Goal: Task Accomplishment & Management: Manage account settings

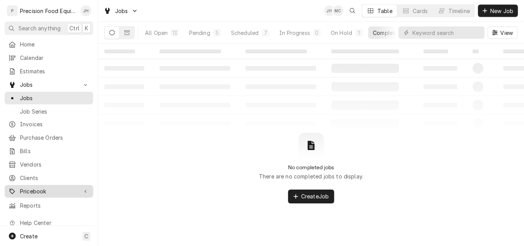
click at [33, 188] on span "Pricebook" at bounding box center [49, 191] width 58 height 8
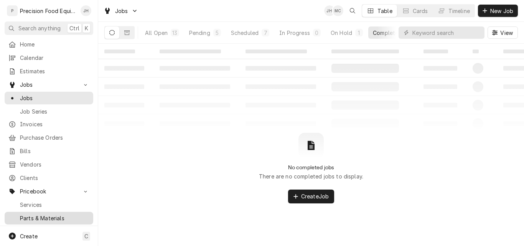
click at [37, 214] on span "Parts & Materials" at bounding box center [54, 218] width 69 height 8
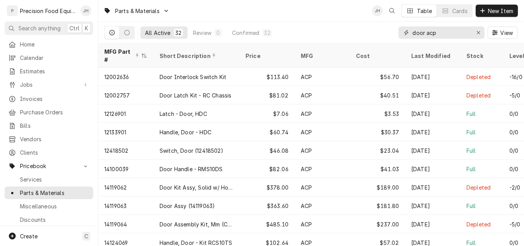
drag, startPoint x: 441, startPoint y: 35, endPoint x: 382, endPoint y: 35, distance: 59.5
click at [382, 35] on div "All Active 32 Review 0 Confirmed 32 door acp View" at bounding box center [311, 32] width 414 height 21
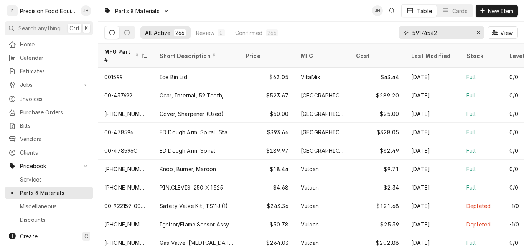
type input "59174542"
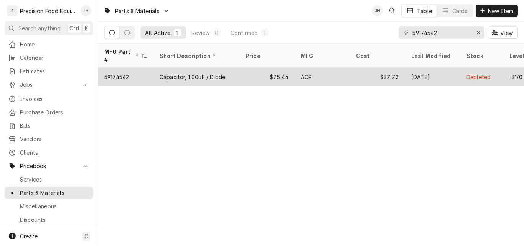
click at [192, 73] on div "Capacitor, 1.00uF / Diode" at bounding box center [193, 77] width 66 height 8
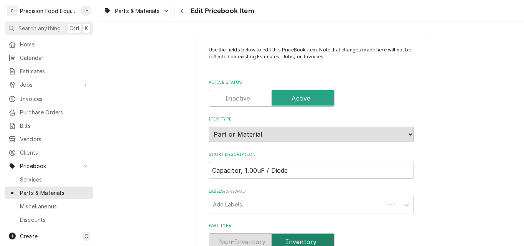
type textarea "x"
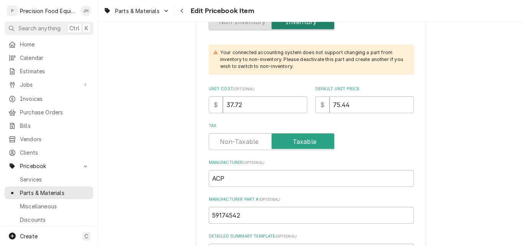
scroll to position [230, 0]
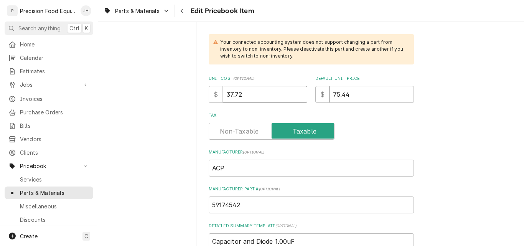
drag, startPoint x: 243, startPoint y: 94, endPoint x: 209, endPoint y: 95, distance: 34.2
click at [209, 95] on div "$ 37.72" at bounding box center [258, 94] width 99 height 17
type input "40"
type textarea "x"
type input "40.3"
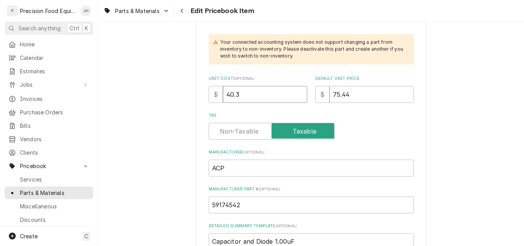
type textarea "x"
type input "40.33"
type textarea "x"
type input "8"
type textarea "x"
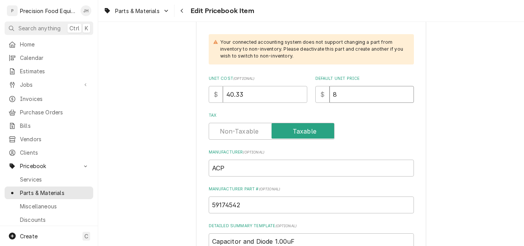
type input "80"
type textarea "x"
type input "80.6"
type textarea "x"
type input "80.66"
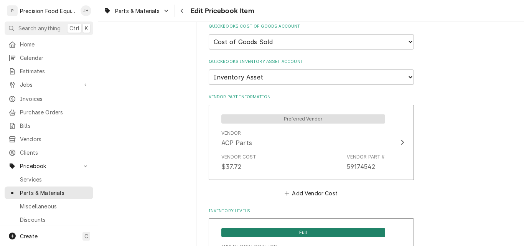
scroll to position [576, 0]
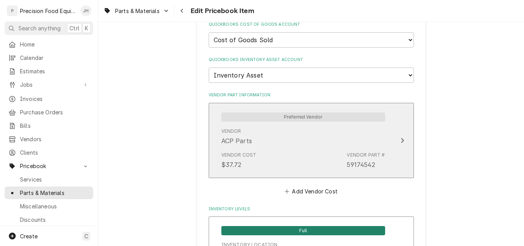
click at [265, 147] on div "Vendor ACP Parts" at bounding box center [303, 137] width 164 height 24
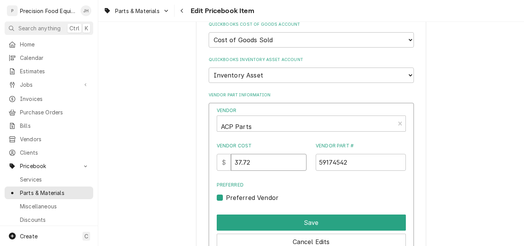
drag, startPoint x: 259, startPoint y: 165, endPoint x: 206, endPoint y: 167, distance: 53.4
click at [209, 167] on div "Vendor ACP Parts Vendor Cost $ 37.72 Vendor Part # 59174542 Preferred Preferred…" at bounding box center [311, 188] width 205 height 171
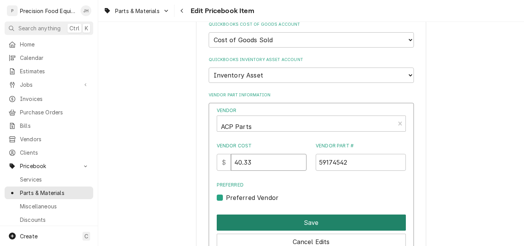
type input "40.33"
click at [291, 226] on button "Save" at bounding box center [311, 223] width 189 height 16
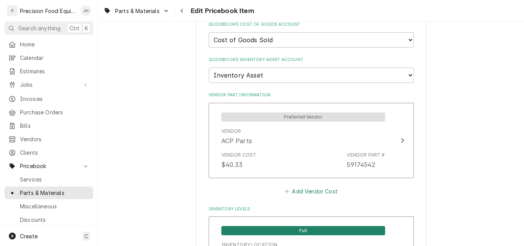
scroll to position [768, 0]
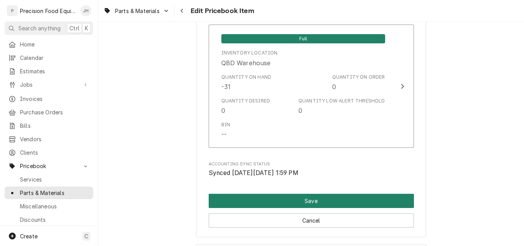
click at [300, 203] on button "Save" at bounding box center [311, 201] width 205 height 14
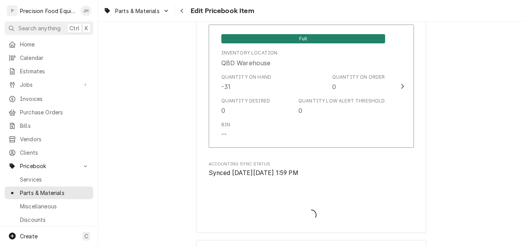
type textarea "x"
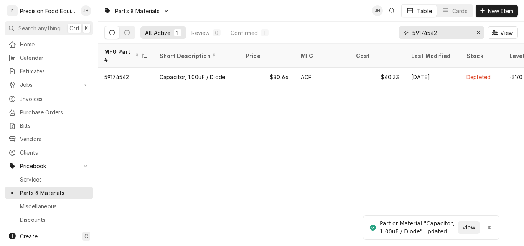
drag, startPoint x: 426, startPoint y: 32, endPoint x: 466, endPoint y: 27, distance: 40.6
click at [466, 27] on input "59174542" at bounding box center [442, 32] width 58 height 12
type input "59174555"
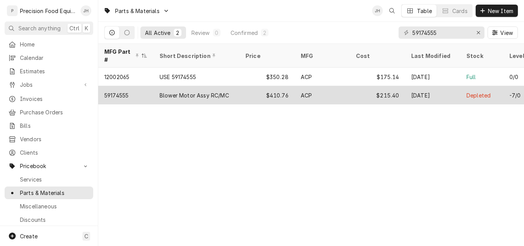
click at [218, 91] on div "Blower Motor Assy RC/MC" at bounding box center [194, 95] width 69 height 8
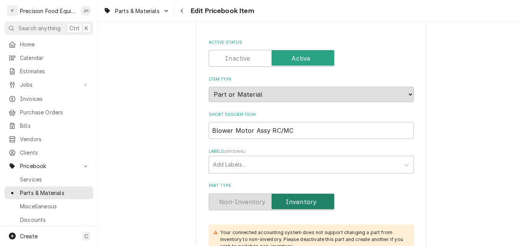
scroll to position [154, 0]
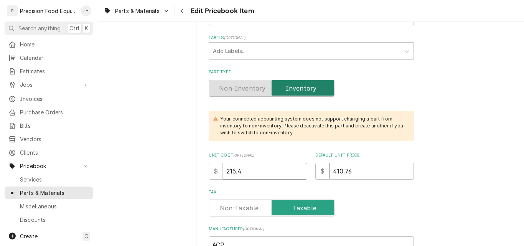
drag, startPoint x: 246, startPoint y: 167, endPoint x: 171, endPoint y: 167, distance: 74.8
type input "2"
type textarea "x"
type input "21"
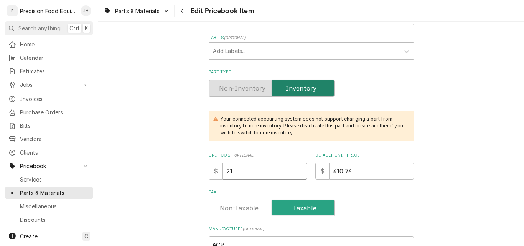
type textarea "x"
type input "216"
type textarea "x"
type input "216.6"
type textarea "x"
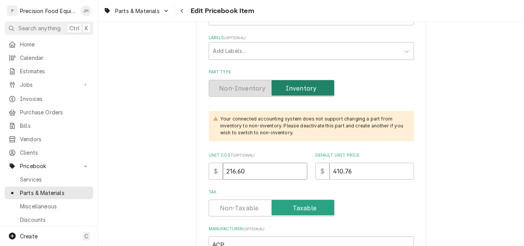
type input "216.60"
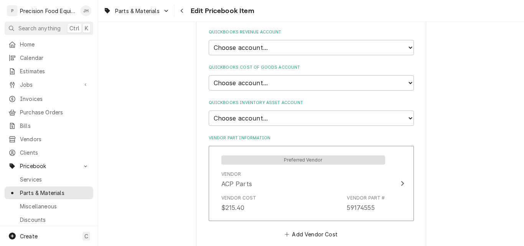
scroll to position [537, 0]
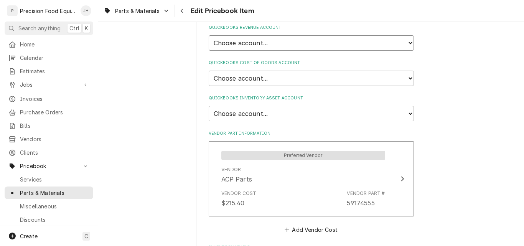
click at [298, 47] on select "Choose account... Discount Income Misc Income Non taxable issues 46600: Parts a…" at bounding box center [311, 42] width 205 height 15
select select "8000000A-1210141275"
click at [209, 35] on select "Choose account... Discount Income Misc Income Non taxable issues 46600: Parts a…" at bounding box center [311, 42] width 205 height 15
type textarea "x"
click at [278, 76] on select "Choose account... Loss Expense Loss Expense 11/3/2014 Loss Expense 11/4/2014 Co…" at bounding box center [311, 78] width 205 height 15
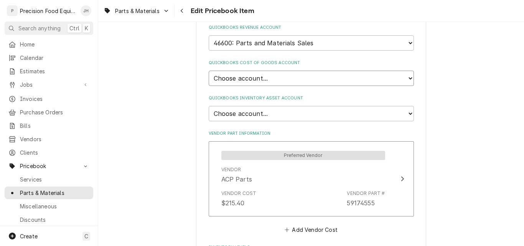
select select "80000023-1210145225"
click at [209, 71] on select "Choose account... Loss Expense Loss Expense 11/3/2014 Loss Expense 11/4/2014 Co…" at bounding box center [311, 78] width 205 height 15
type textarea "x"
click at [270, 114] on select "Choose account... Undeposited Funds Inventory Asset Payroll Asset" at bounding box center [311, 113] width 205 height 15
select select "80000022-1210145225"
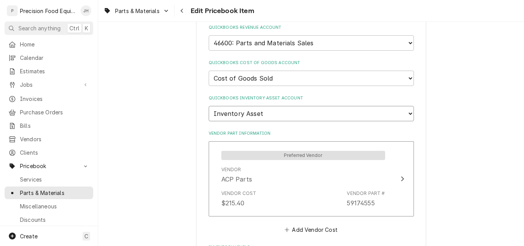
click at [209, 106] on select "Choose account... Undeposited Funds Inventory Asset Payroll Asset" at bounding box center [311, 113] width 205 height 15
type textarea "x"
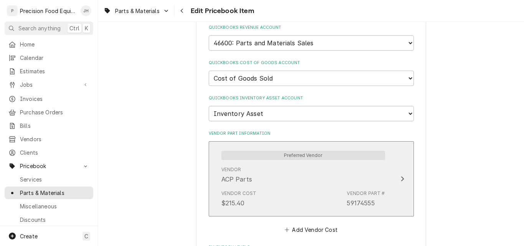
click at [269, 188] on div "Vendor Cost $215.40 Vendor Part # 59174555" at bounding box center [303, 199] width 164 height 24
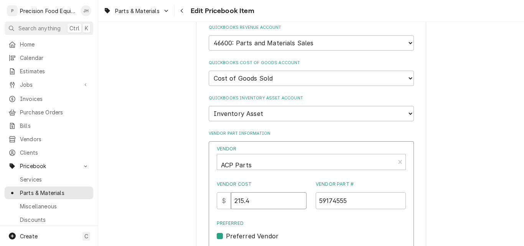
drag, startPoint x: 218, startPoint y: 205, endPoint x: 191, endPoint y: 206, distance: 26.5
click at [209, 203] on div "Vendor ACP Parts Vendor Cost $ 215.4 Vendor Part # 59174555 Preferred Preferred…" at bounding box center [311, 226] width 205 height 171
type input "216.60"
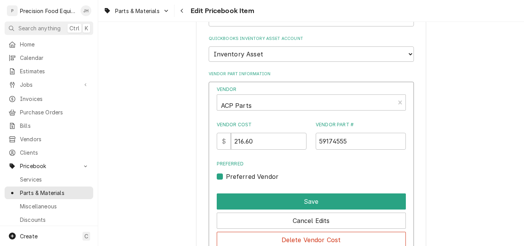
scroll to position [691, 0]
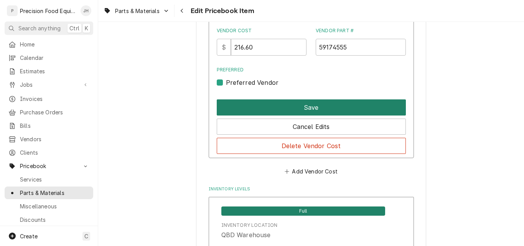
click at [322, 109] on button "Save" at bounding box center [311, 107] width 189 height 16
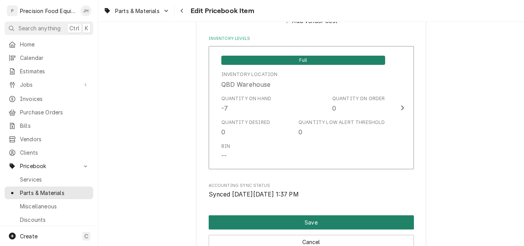
scroll to position [838, 0]
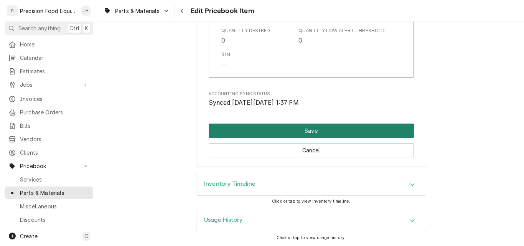
click at [311, 132] on button "Save" at bounding box center [311, 131] width 205 height 14
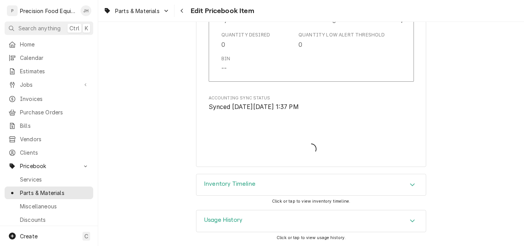
scroll to position [834, 0]
type textarea "x"
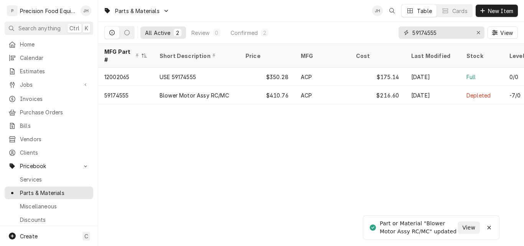
drag, startPoint x: 443, startPoint y: 35, endPoint x: 378, endPoint y: 40, distance: 65.5
click at [378, 40] on div "All Active 2 Review 0 Confirmed 2 59174555 View" at bounding box center [311, 32] width 414 height 21
type input "14164113"
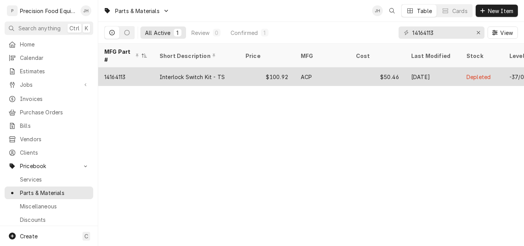
click at [221, 73] on div "Interlock Switch Kit - TS" at bounding box center [192, 77] width 65 height 8
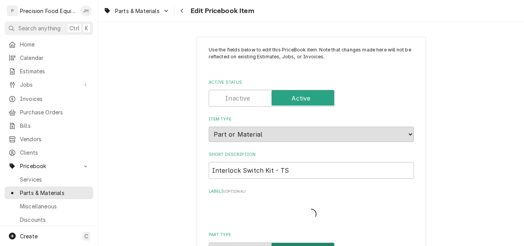
type textarea "x"
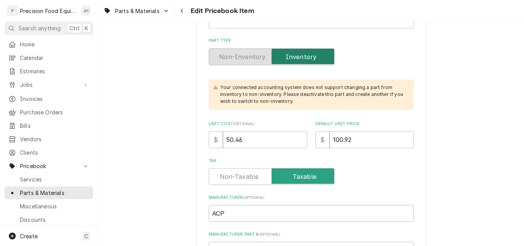
scroll to position [192, 0]
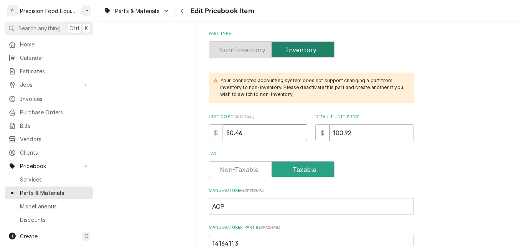
drag, startPoint x: 243, startPoint y: 131, endPoint x: 167, endPoint y: 138, distance: 76.7
type input "5"
type textarea "x"
type input "58"
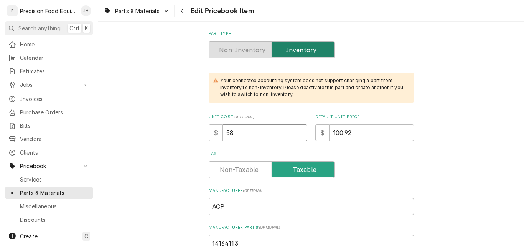
type textarea "x"
type input "58.0"
type textarea "x"
type input "58.08"
type textarea "x"
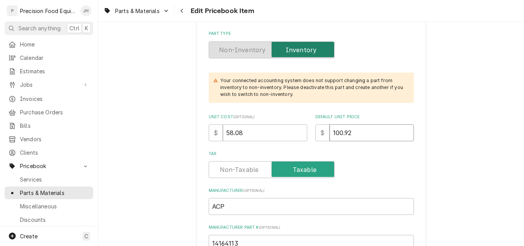
type input "1"
type textarea "x"
type input "11"
type textarea "x"
type input "116"
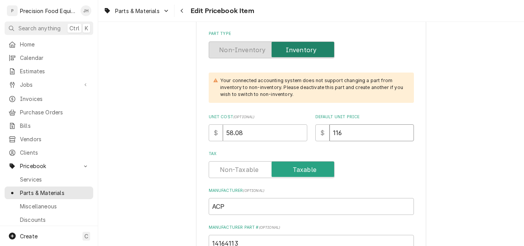
type textarea "x"
type input "116.1"
type textarea "x"
type input "116.16"
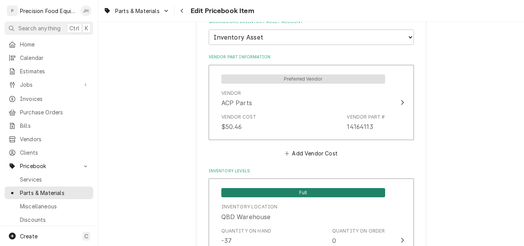
scroll to position [614, 0]
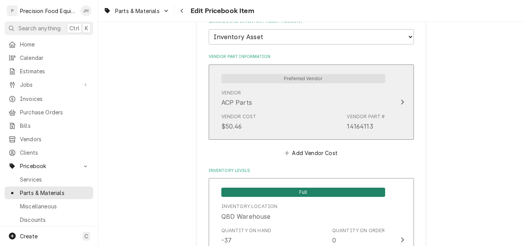
click at [273, 130] on div "Vendor Cost $50.46 Vendor Part # 14164113" at bounding box center [303, 122] width 164 height 24
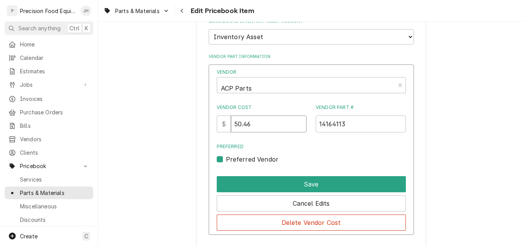
drag, startPoint x: 263, startPoint y: 119, endPoint x: 184, endPoint y: 130, distance: 80.2
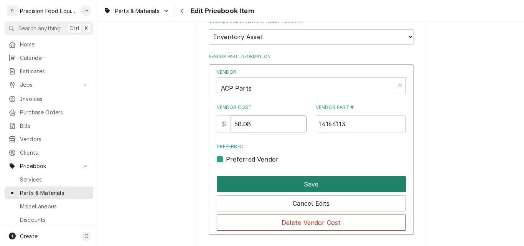
type input "58.08"
click at [294, 184] on button "Save" at bounding box center [311, 184] width 189 height 16
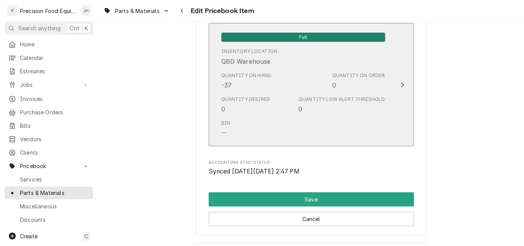
scroll to position [838, 0]
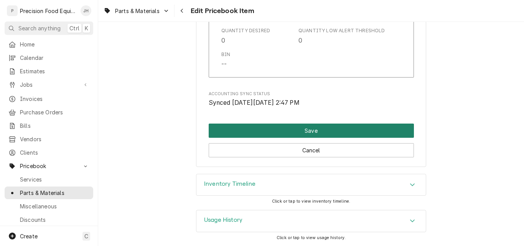
click at [307, 133] on button "Save" at bounding box center [311, 131] width 205 height 14
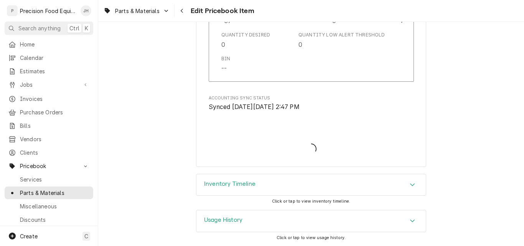
scroll to position [834, 0]
type textarea "x"
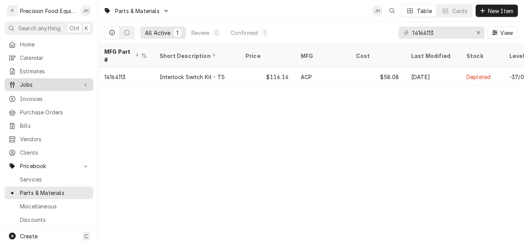
click at [45, 87] on link "Jobs" at bounding box center [49, 84] width 89 height 13
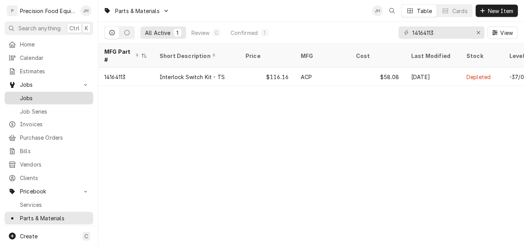
click at [54, 98] on span "Jobs" at bounding box center [54, 98] width 69 height 8
